Goal: Obtain resource: Download file/media

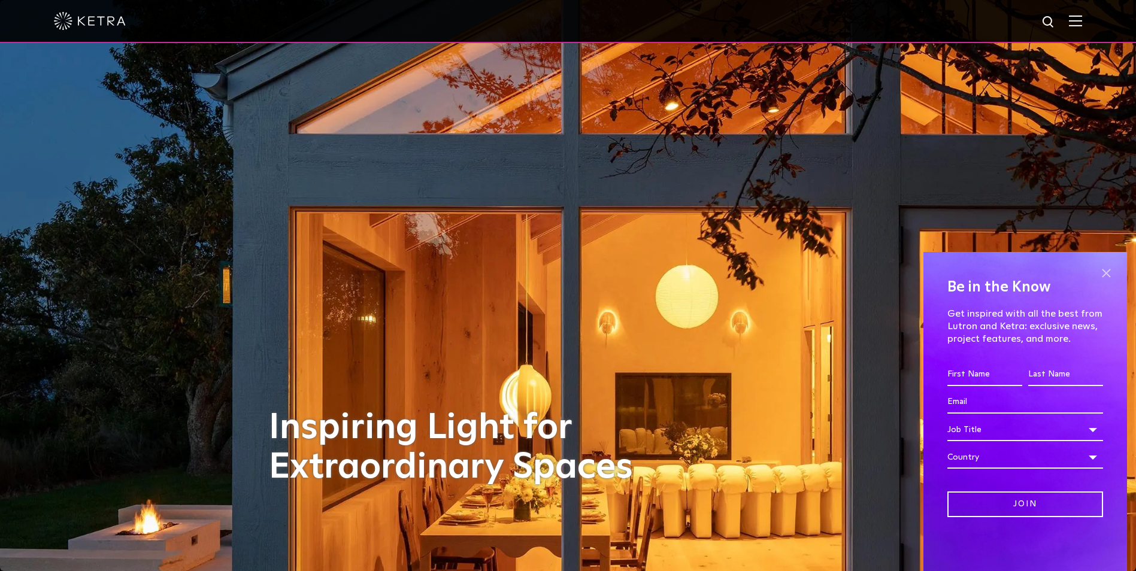
click at [1111, 268] on span at bounding box center [1106, 273] width 18 height 18
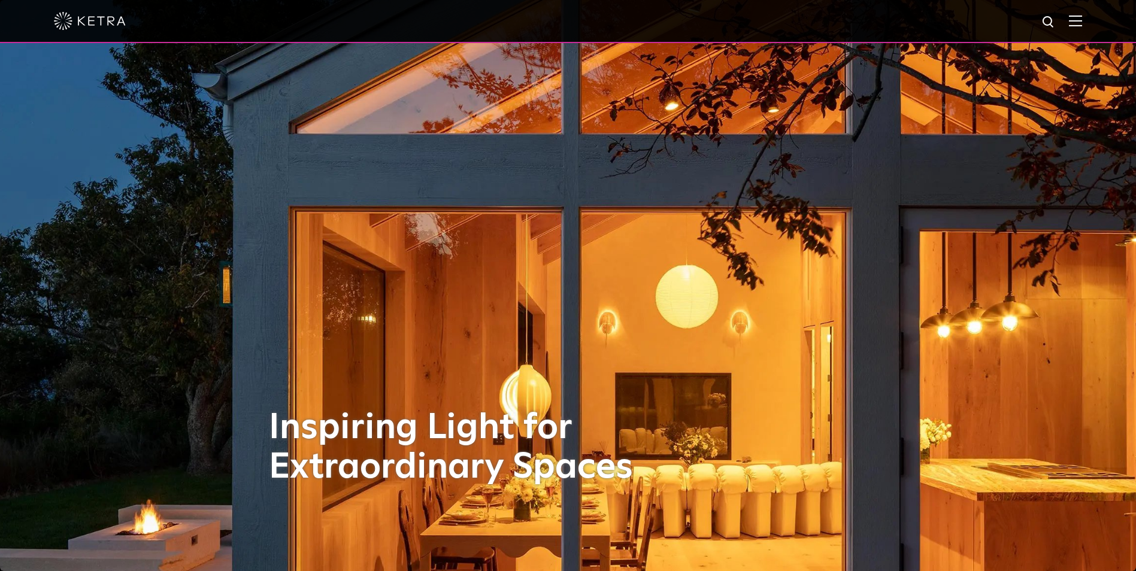
click at [1076, 19] on div at bounding box center [568, 21] width 1028 height 42
click at [1082, 19] on img at bounding box center [1075, 20] width 13 height 11
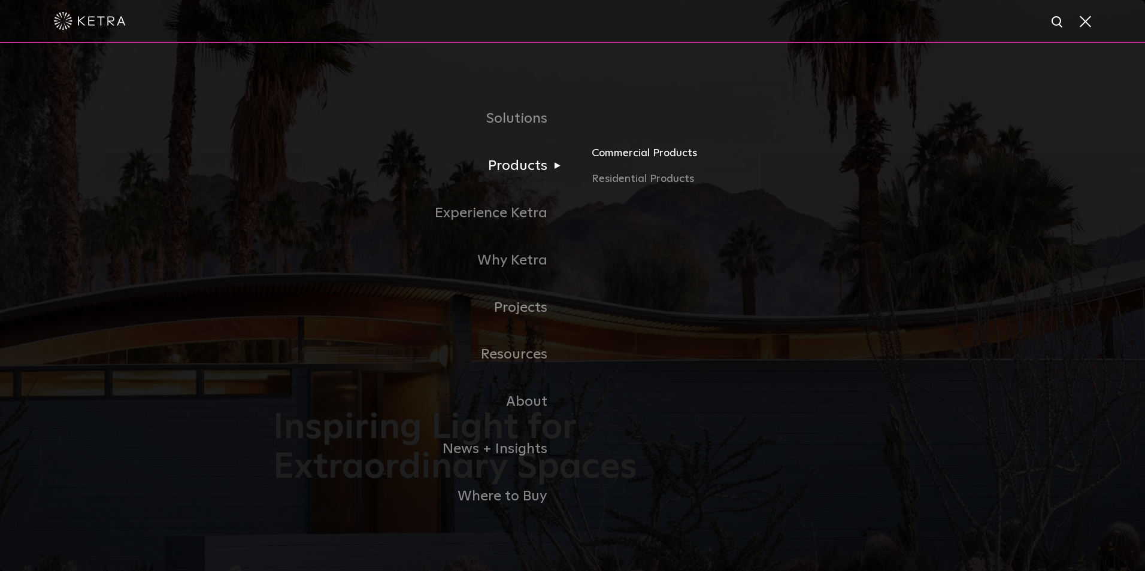
click at [632, 157] on link "Commercial Products" at bounding box center [732, 157] width 280 height 26
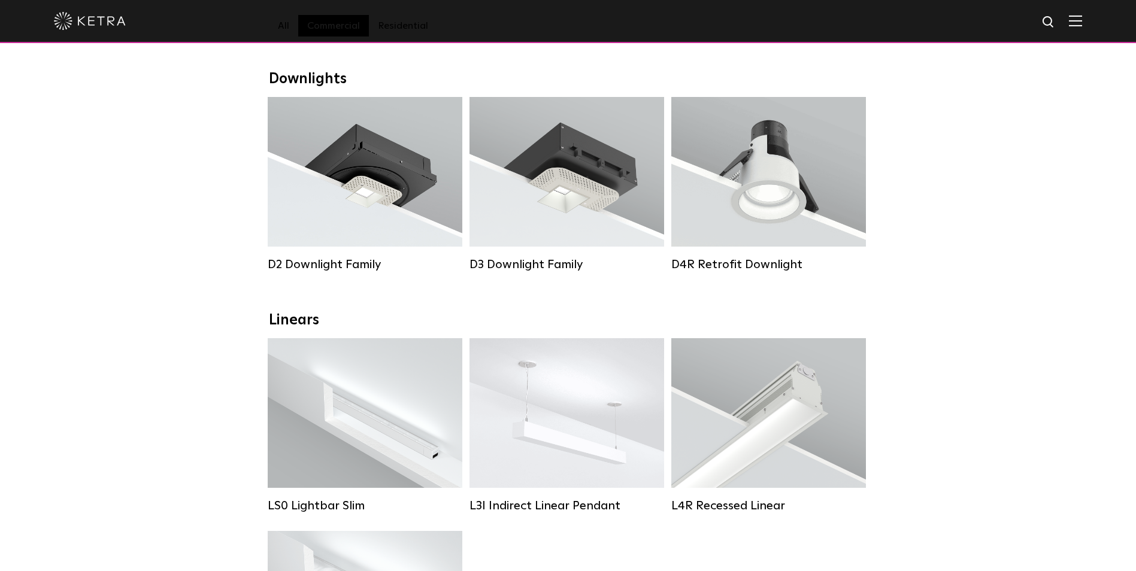
scroll to position [180, 0]
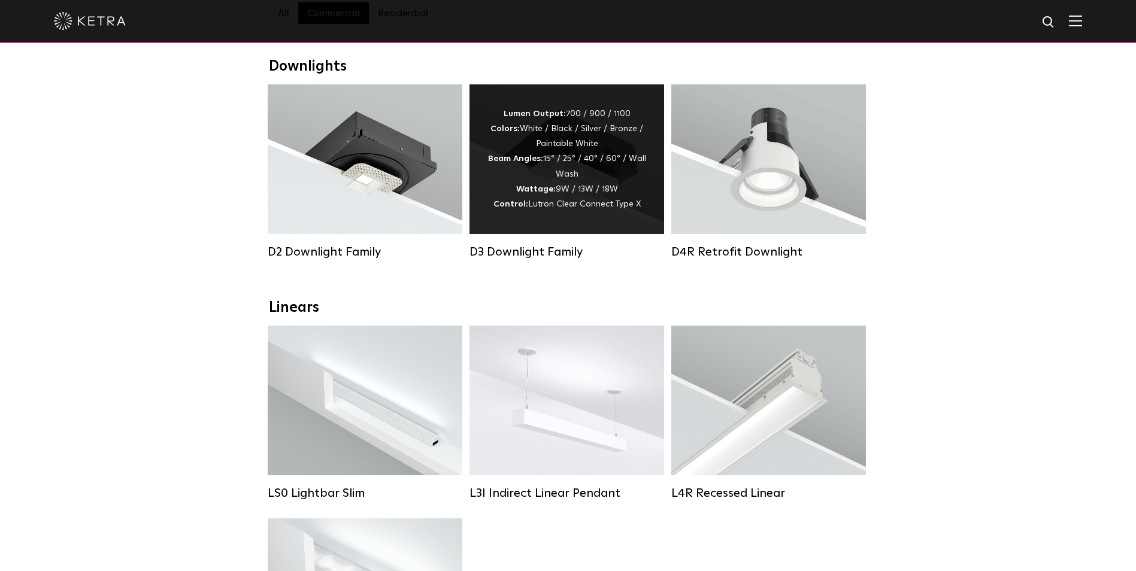
click at [594, 196] on div "Lumen Output: 700 / 900 / 1100 Colors: White / Black / Silver / Bronze / Painta…" at bounding box center [566, 159] width 159 height 105
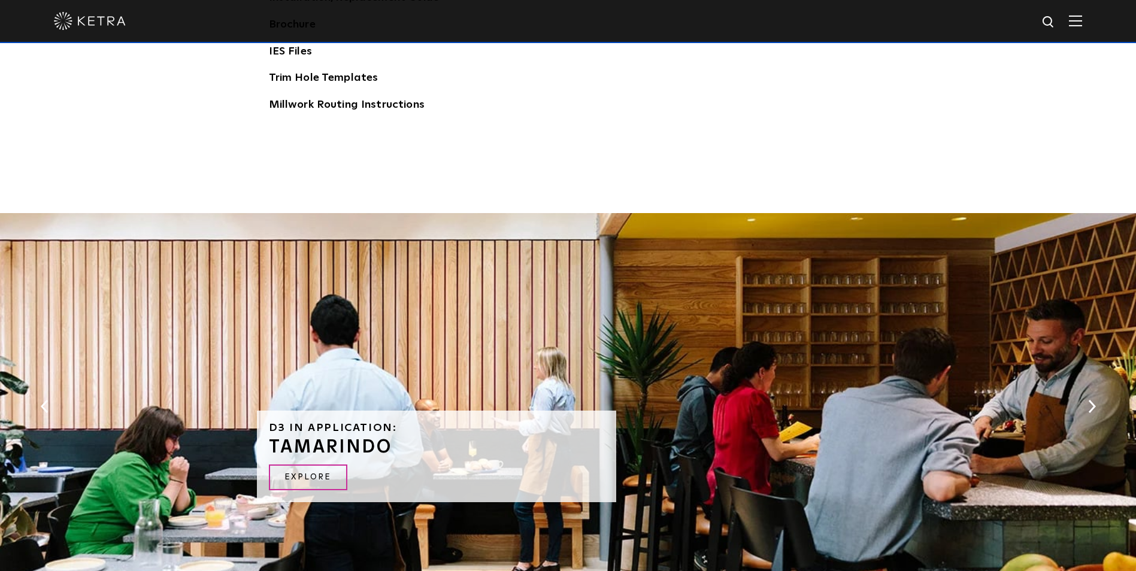
scroll to position [1856, 0]
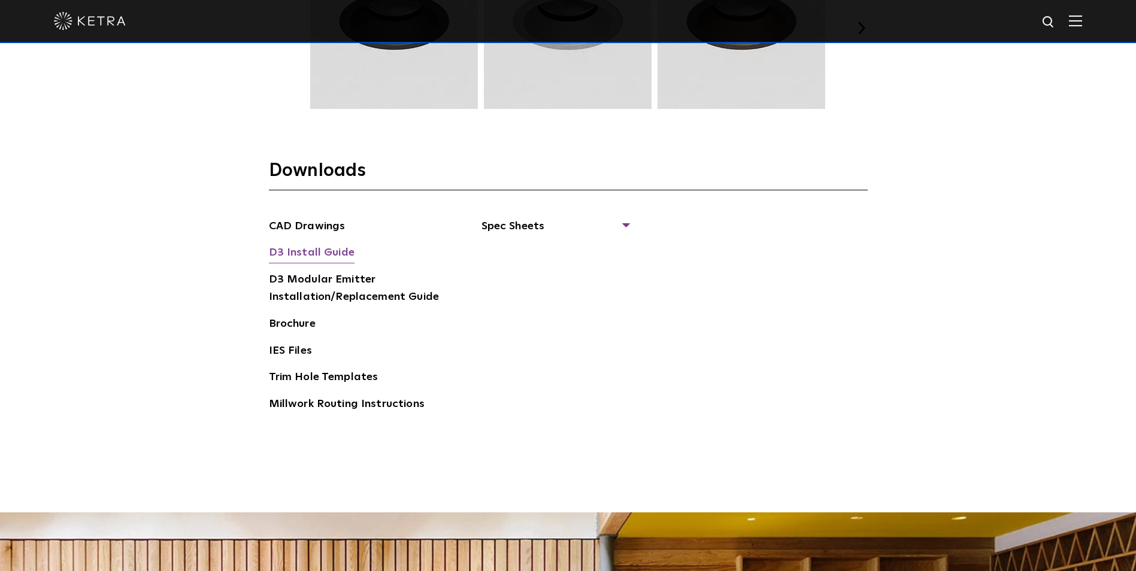
click at [290, 249] on link "D3 Install Guide" at bounding box center [312, 253] width 86 height 19
click at [527, 222] on span "Spec Sheets" at bounding box center [554, 231] width 147 height 26
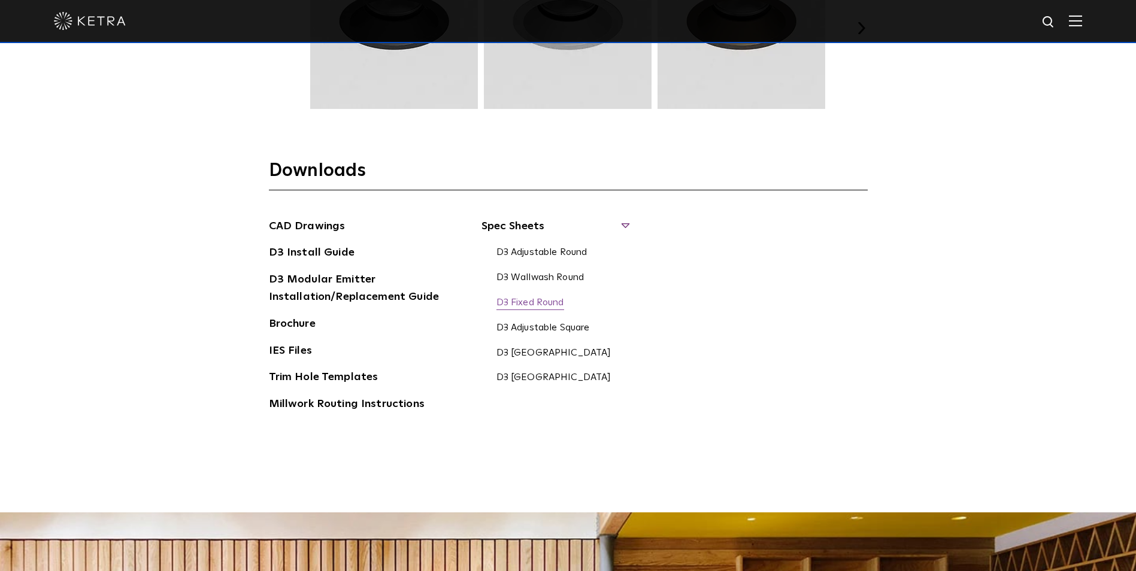
click at [521, 304] on link "D3 Fixed Round" at bounding box center [530, 303] width 68 height 13
